Goal: Information Seeking & Learning: Learn about a topic

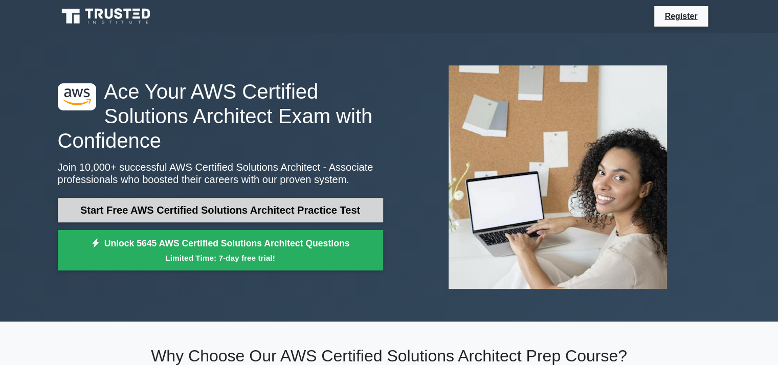
click at [219, 206] on link "Start Free AWS Certified Solutions Architect Practice Test" at bounding box center [220, 210] width 325 height 25
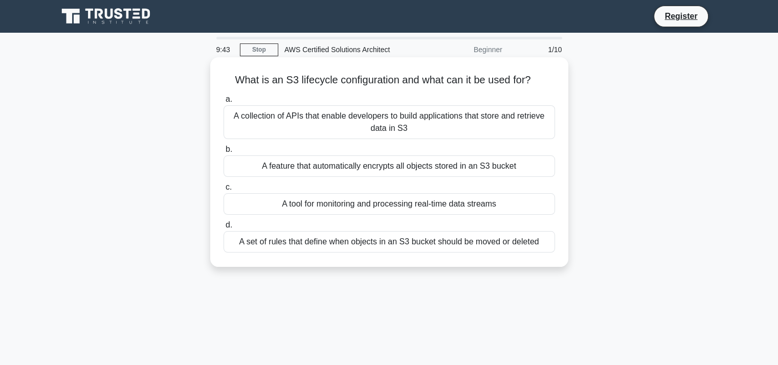
click at [293, 242] on div "A set of rules that define when objects in an S3 bucket should be moved or dele…" at bounding box center [390, 241] width 332 height 21
click at [224, 229] on input "d. A set of rules that define when objects in an S3 bucket should be moved or d…" at bounding box center [224, 225] width 0 height 7
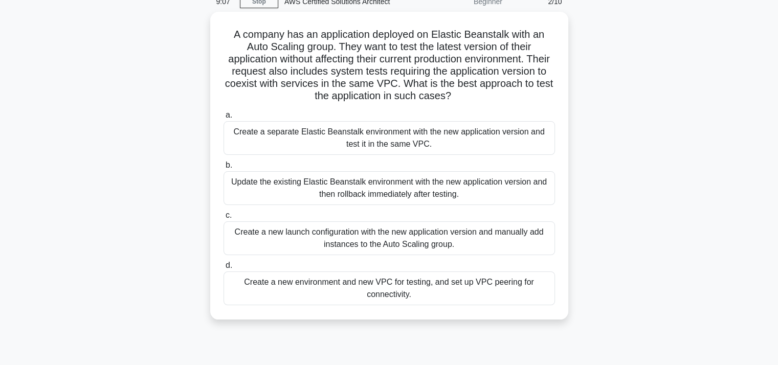
scroll to position [49, 0]
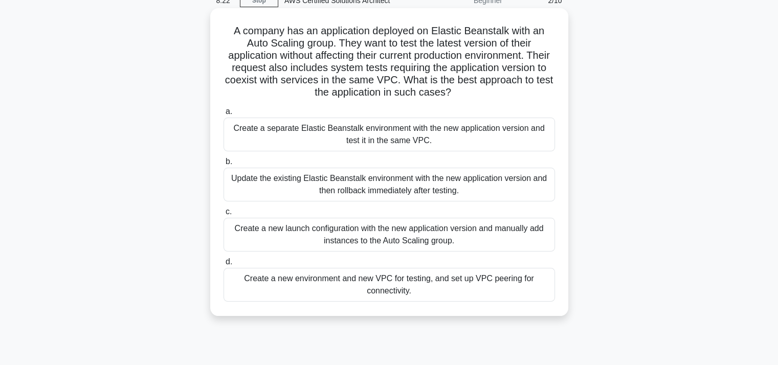
click at [474, 129] on div "Create a separate Elastic Beanstalk environment with the new application versio…" at bounding box center [390, 135] width 332 height 34
click at [224, 115] on input "a. Create a separate Elastic Beanstalk environment with the new application ver…" at bounding box center [224, 111] width 0 height 7
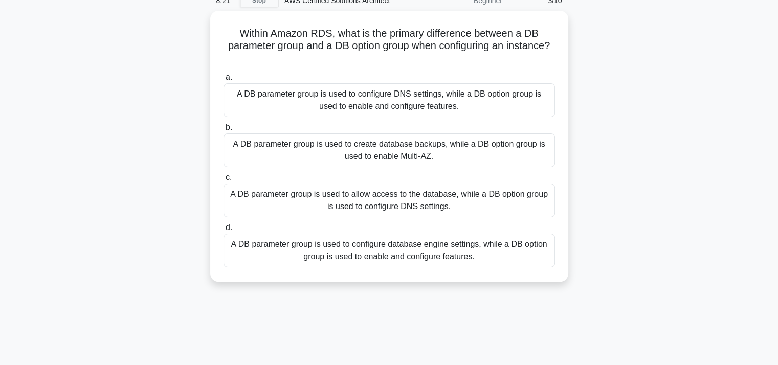
scroll to position [0, 0]
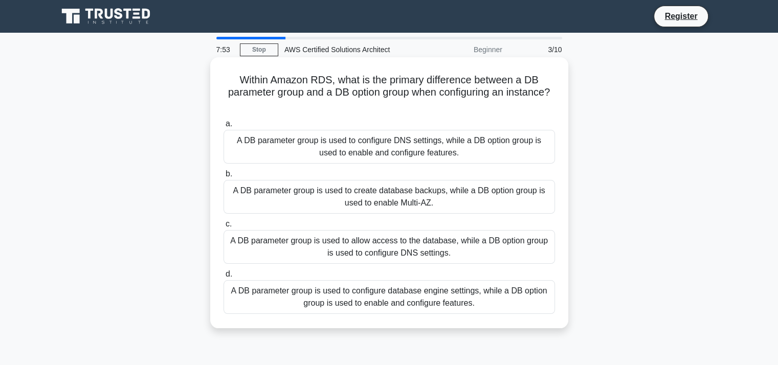
click at [469, 144] on div "A DB parameter group is used to configure DNS settings, while a DB option group…" at bounding box center [390, 147] width 332 height 34
click at [224, 127] on input "a. A DB parameter group is used to configure DNS settings, while a DB option gr…" at bounding box center [224, 124] width 0 height 7
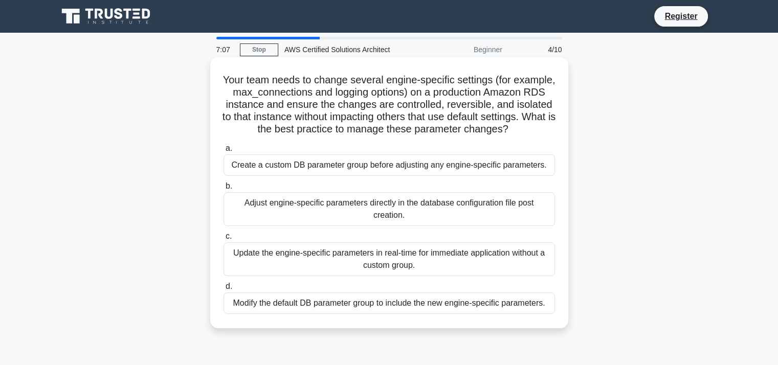
click at [436, 176] on div "Create a custom DB parameter group before adjusting any engine-specific paramet…" at bounding box center [390, 165] width 332 height 21
click at [224, 152] on input "a. Create a custom DB parameter group before adjusting any engine-specific para…" at bounding box center [224, 148] width 0 height 7
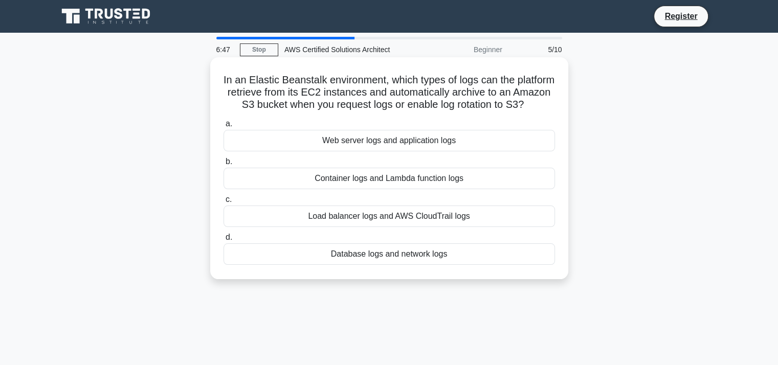
click at [416, 151] on div "Web server logs and application logs" at bounding box center [390, 140] width 332 height 21
click at [224, 127] on input "a. Web server logs and application logs" at bounding box center [224, 124] width 0 height 7
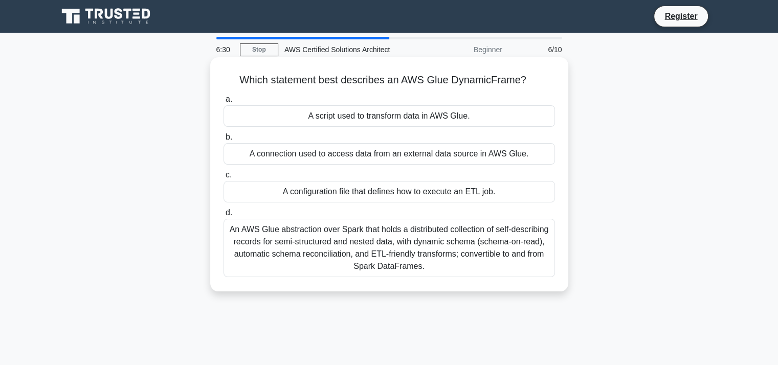
click at [392, 238] on div "An AWS Glue abstraction over Spark that holds a distributed collection of self-…" at bounding box center [390, 248] width 332 height 58
click at [224, 216] on input "d. An AWS Glue abstraction over Spark that holds a distributed collection of se…" at bounding box center [224, 213] width 0 height 7
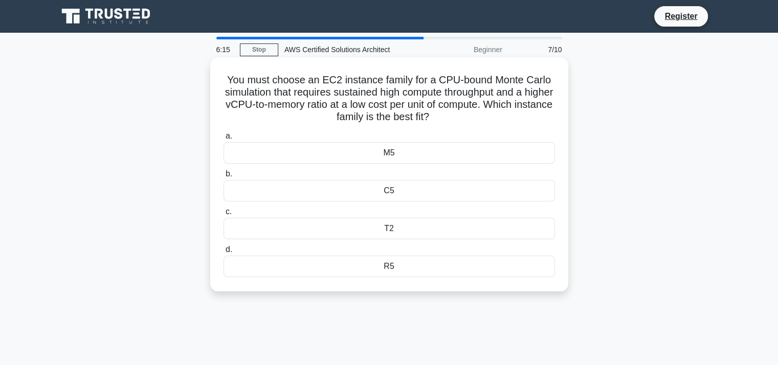
click at [400, 267] on div "R5" at bounding box center [390, 266] width 332 height 21
click at [224, 253] on input "d. R5" at bounding box center [224, 250] width 0 height 7
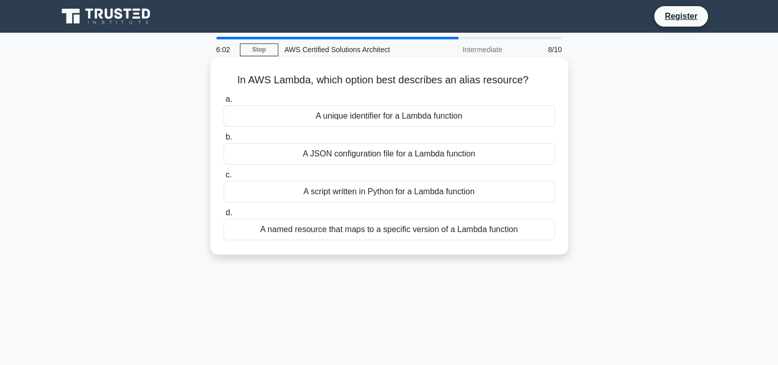
click at [397, 226] on div "A named resource that maps to a specific version of a Lambda function" at bounding box center [390, 229] width 332 height 21
click at [224, 216] on input "d. A named resource that maps to a specific version of a Lambda function" at bounding box center [224, 213] width 0 height 7
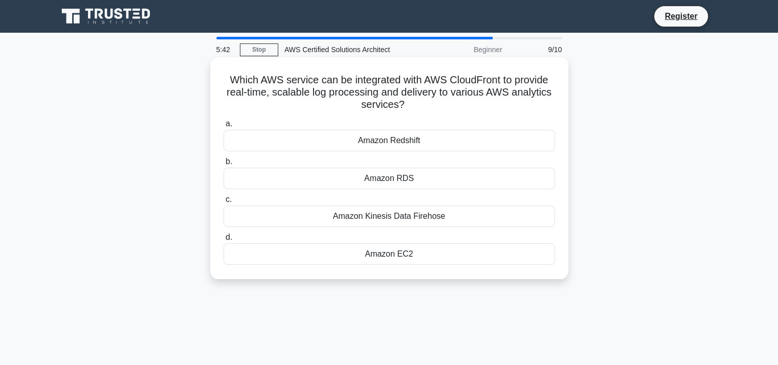
click at [399, 146] on div "Amazon Redshift" at bounding box center [390, 140] width 332 height 21
click at [224, 127] on input "a. Amazon Redshift" at bounding box center [224, 124] width 0 height 7
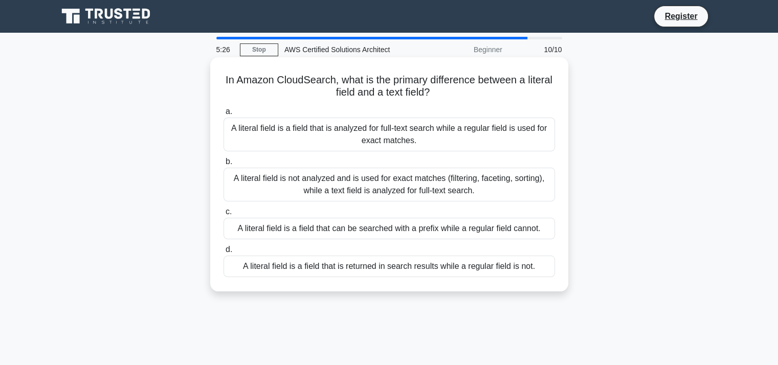
click at [420, 181] on div "A literal field is not analyzed and is used for exact matches (filtering, facet…" at bounding box center [390, 185] width 332 height 34
click at [224, 165] on input "b. A literal field is not analyzed and is used for exact matches (filtering, fa…" at bounding box center [224, 162] width 0 height 7
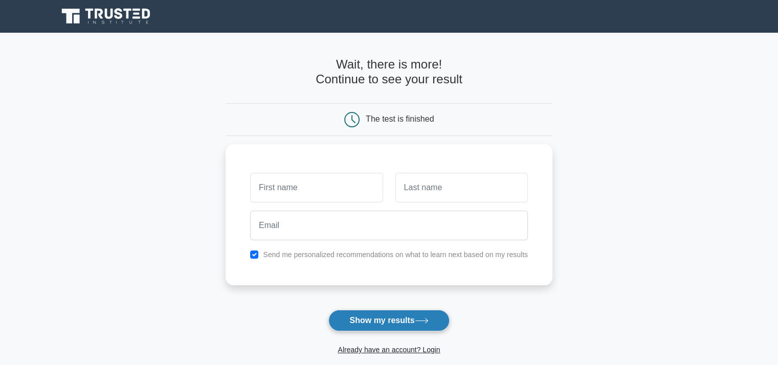
click at [413, 324] on button "Show my results" at bounding box center [388, 320] width 121 height 21
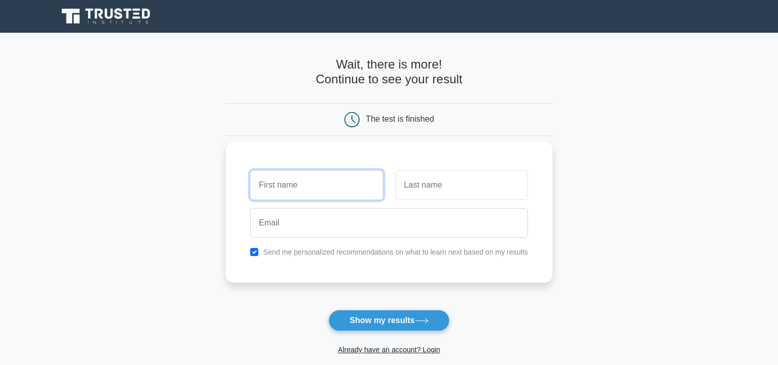
click at [350, 188] on input "text" at bounding box center [316, 185] width 133 height 30
type input "blah"
click at [449, 187] on input "text" at bounding box center [461, 185] width 133 height 30
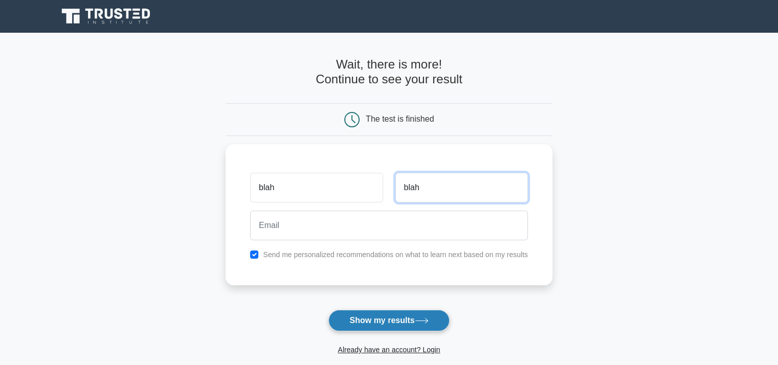
type input "blah"
click at [387, 318] on button "Show my results" at bounding box center [388, 320] width 121 height 21
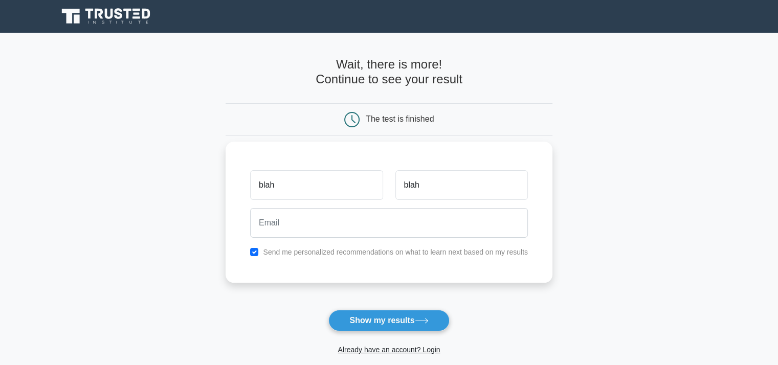
click at [260, 253] on div "Send me personalized recommendations on what to learn next based on my results" at bounding box center [389, 252] width 290 height 12
click at [248, 247] on div "Send me personalized recommendations on what to learn next based on my results" at bounding box center [389, 252] width 290 height 12
click at [250, 251] on div "Send me personalized recommendations on what to learn next based on my results" at bounding box center [389, 252] width 290 height 12
click at [252, 252] on input "checkbox" at bounding box center [254, 252] width 8 height 8
checkbox input "false"
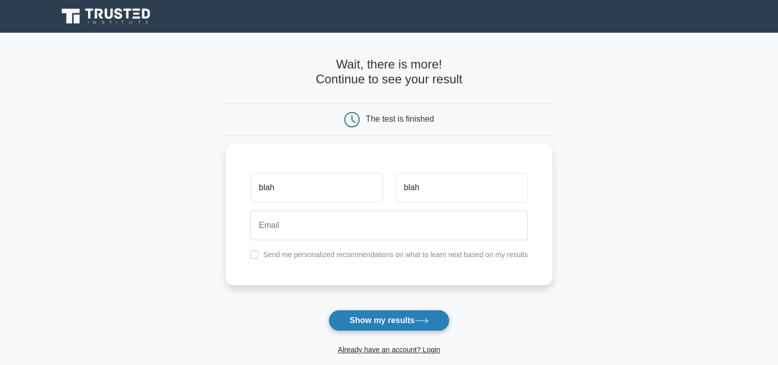
click at [366, 319] on button "Show my results" at bounding box center [388, 320] width 121 height 21
